Goal: Navigation & Orientation: Go to known website

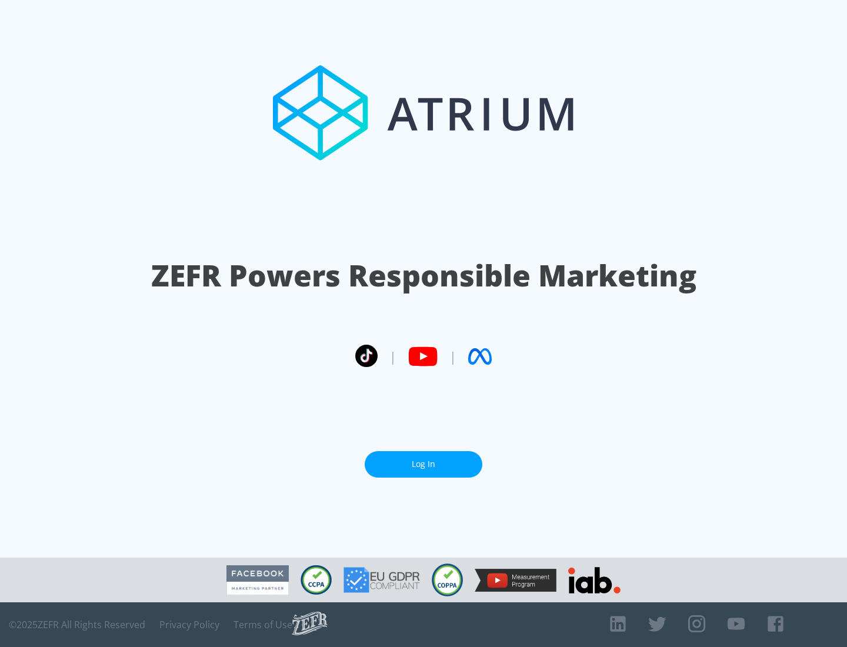
click at [424, 464] on link "Log In" at bounding box center [424, 464] width 118 height 26
